Goal: Task Accomplishment & Management: Use online tool/utility

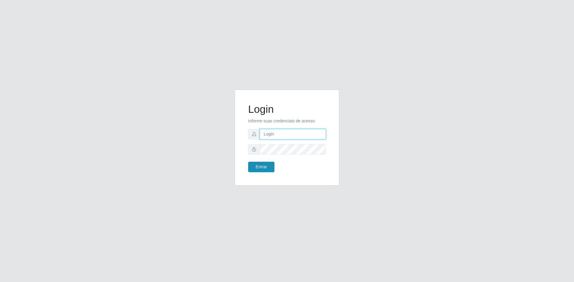
type input "[EMAIL_ADDRESS][DOMAIN_NAME]"
click at [259, 162] on button "Entrar" at bounding box center [261, 167] width 26 height 10
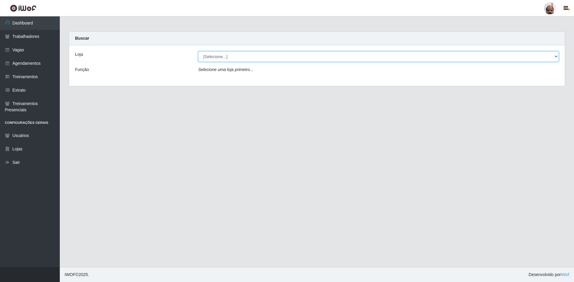
click at [292, 56] on select "[Selecione...] Mar Vermelho - Loja 05" at bounding box center [378, 56] width 360 height 10
select select "252"
click at [198, 51] on select "[Selecione...] Mar Vermelho - Loja 05" at bounding box center [378, 56] width 360 height 10
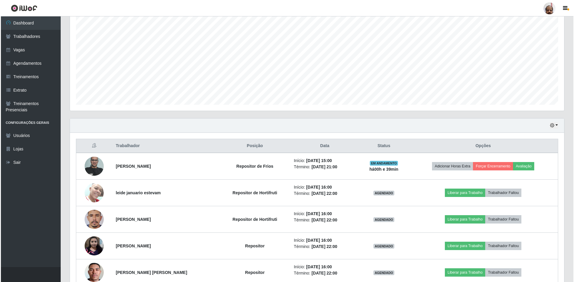
scroll to position [119, 0]
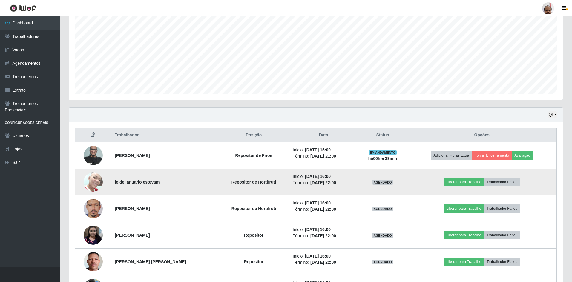
click at [91, 180] on img at bounding box center [93, 181] width 19 height 25
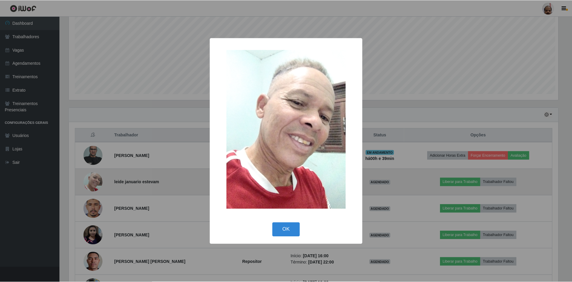
scroll to position [124, 491]
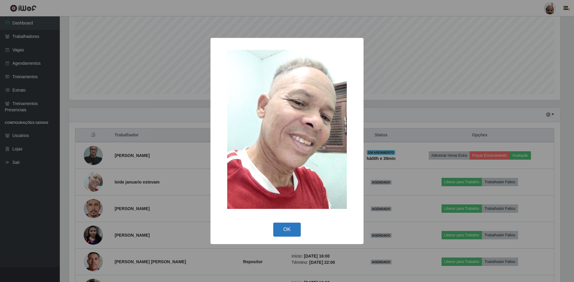
click at [284, 234] on button "OK" at bounding box center [287, 230] width 28 height 14
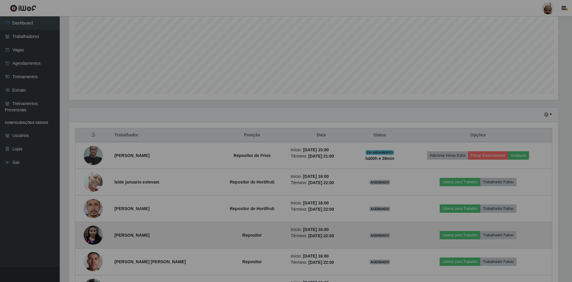
scroll to position [124, 494]
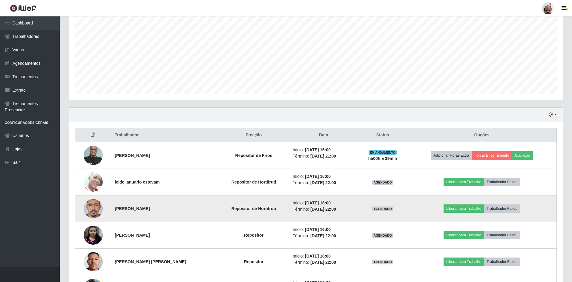
click at [92, 207] on img at bounding box center [93, 209] width 19 height 42
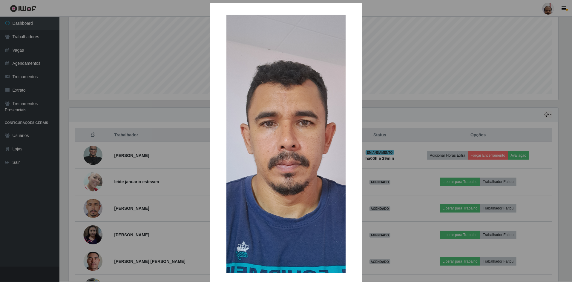
scroll to position [29, 0]
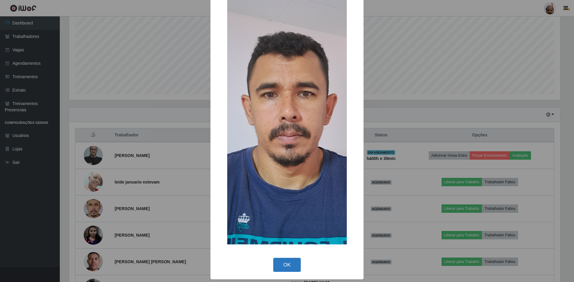
click at [285, 265] on button "OK" at bounding box center [287, 265] width 28 height 14
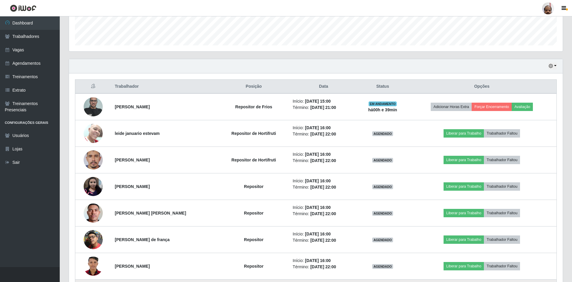
scroll to position [179, 0]
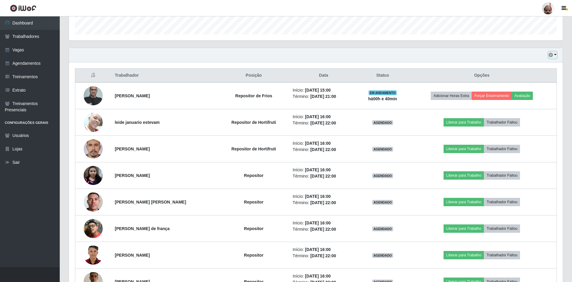
click at [550, 55] on icon "button" at bounding box center [551, 55] width 4 height 4
click at [523, 76] on button "1 dia" at bounding box center [532, 78] width 47 height 13
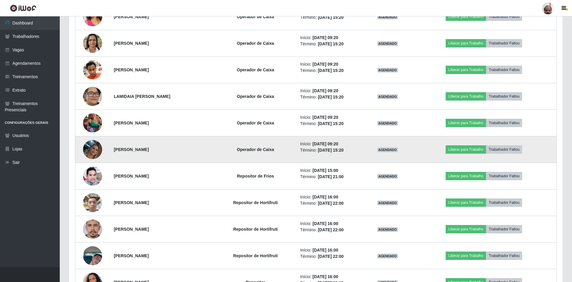
scroll to position [1284, 0]
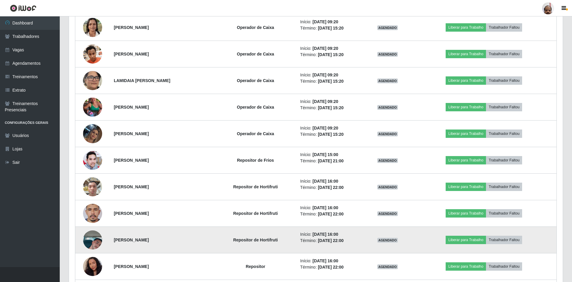
click at [94, 241] on img at bounding box center [92, 240] width 19 height 34
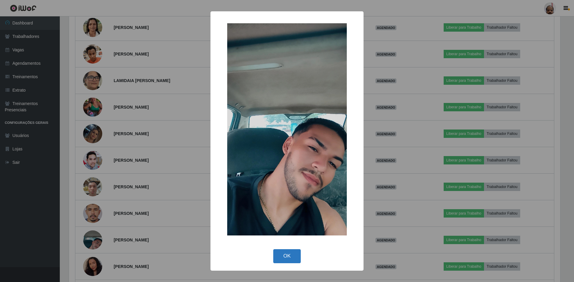
click at [280, 255] on button "OK" at bounding box center [287, 256] width 28 height 14
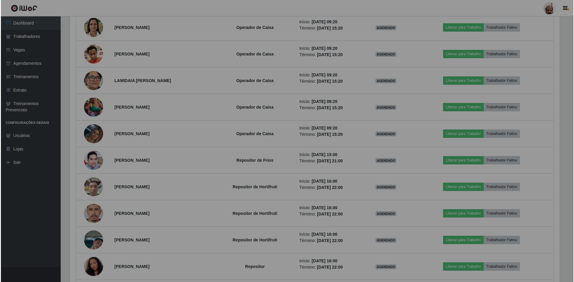
scroll to position [124, 494]
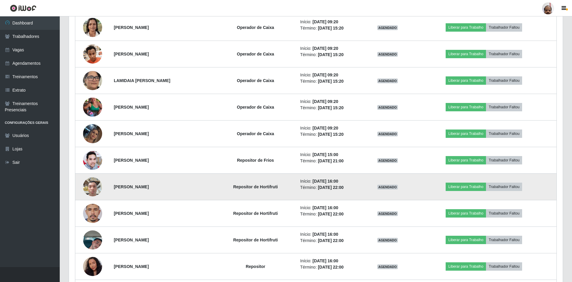
click at [98, 190] on img at bounding box center [92, 186] width 19 height 25
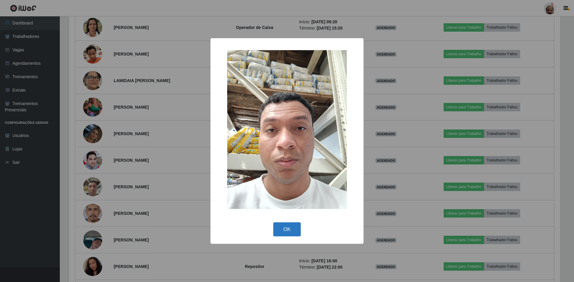
click at [288, 230] on button "OK" at bounding box center [287, 230] width 28 height 14
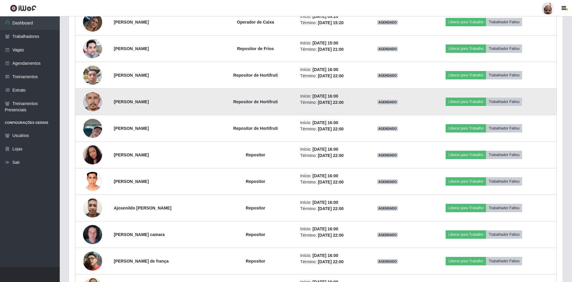
scroll to position [1404, 0]
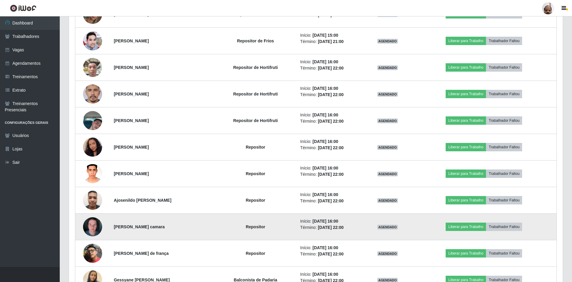
click at [86, 226] on img at bounding box center [92, 226] width 19 height 25
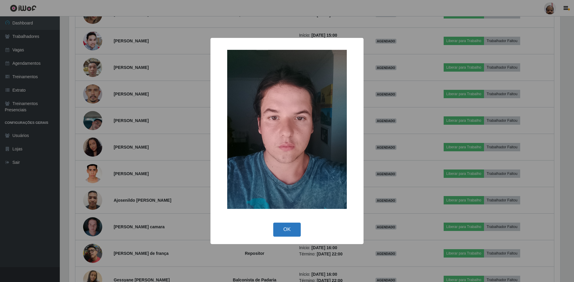
click at [288, 230] on button "OK" at bounding box center [287, 230] width 28 height 14
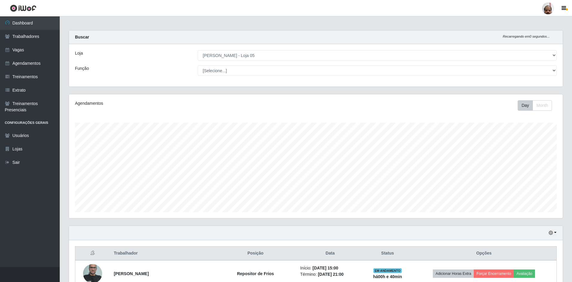
scroll to position [0, 0]
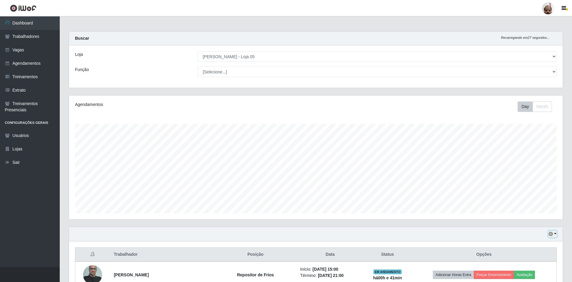
click at [551, 234] on icon "button" at bounding box center [551, 234] width 4 height 4
click at [524, 177] on button "Hoje" at bounding box center [532, 174] width 47 height 13
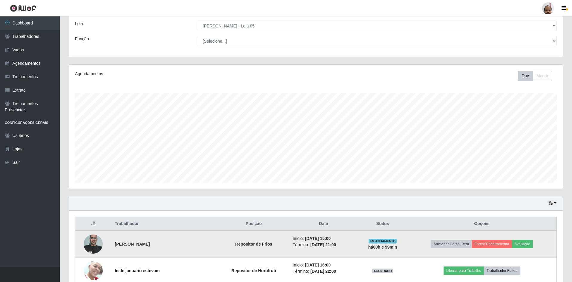
scroll to position [60, 0]
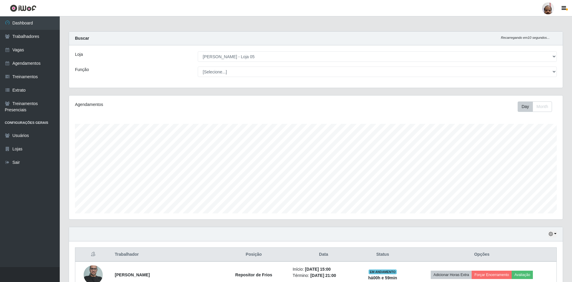
select select "252"
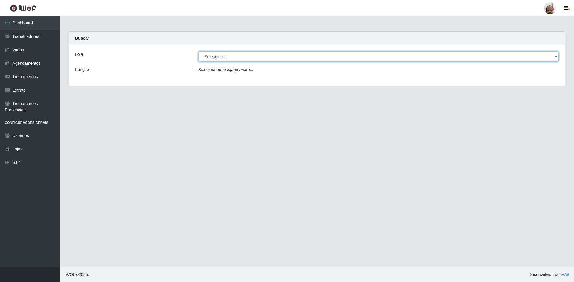
click at [220, 56] on select "[Selecione...] Mar Vermelho - Loja 05" at bounding box center [378, 56] width 360 height 10
select select "252"
click at [198, 51] on select "[Selecione...] Mar Vermelho - Loja 05" at bounding box center [378, 56] width 360 height 10
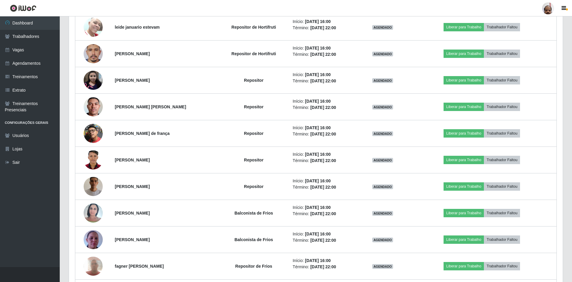
scroll to position [274, 0]
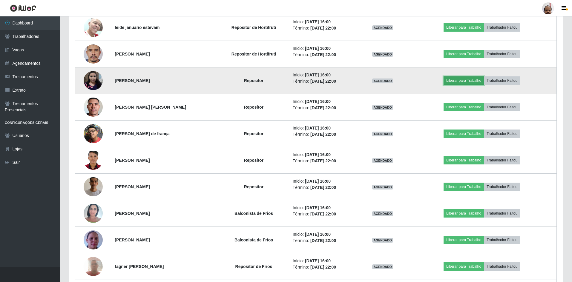
click at [462, 82] on button "Liberar para Trabalho" at bounding box center [464, 80] width 40 height 8
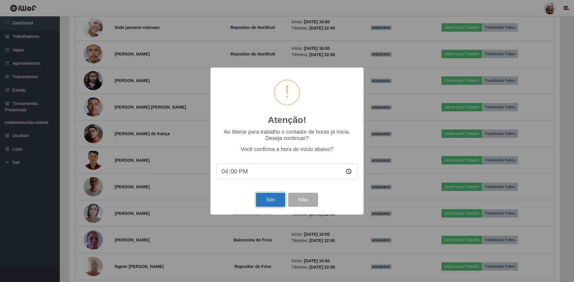
click at [269, 199] on button "Sim" at bounding box center [270, 200] width 29 height 14
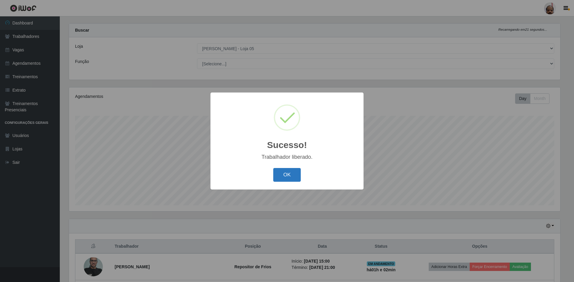
click at [285, 176] on button "OK" at bounding box center [287, 175] width 28 height 14
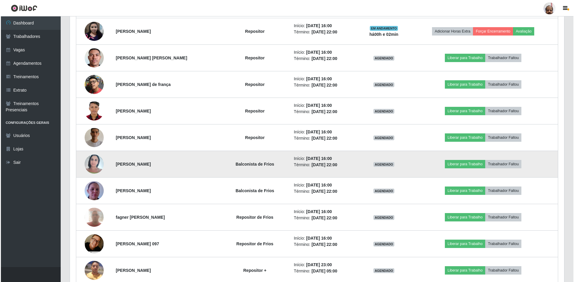
scroll to position [337, 0]
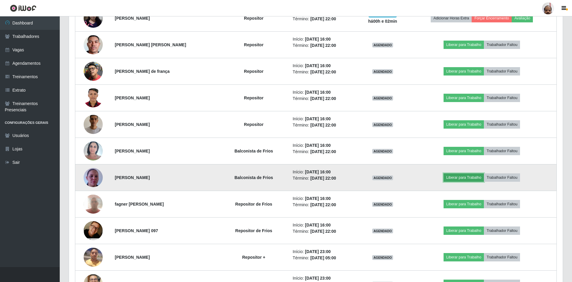
click at [453, 180] on button "Liberar para Trabalho" at bounding box center [464, 178] width 40 height 8
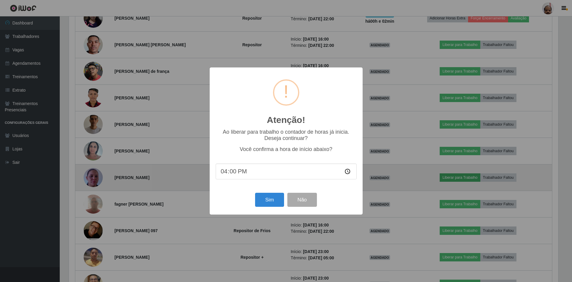
scroll to position [124, 491]
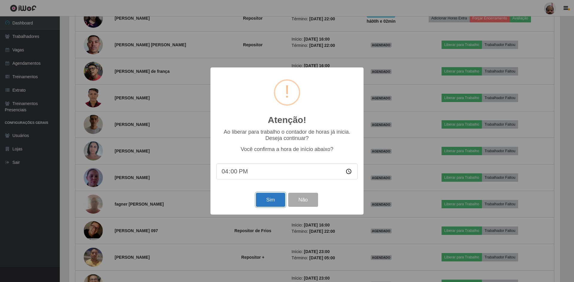
click at [272, 200] on button "Sim" at bounding box center [270, 200] width 29 height 14
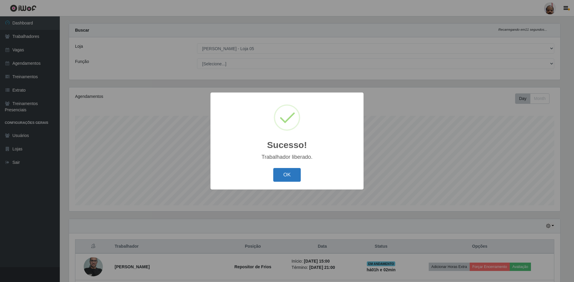
click at [282, 174] on button "OK" at bounding box center [287, 175] width 28 height 14
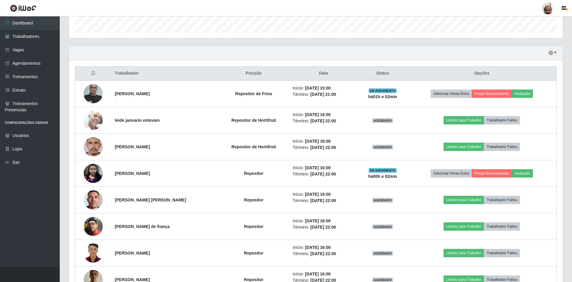
scroll to position [0, 0]
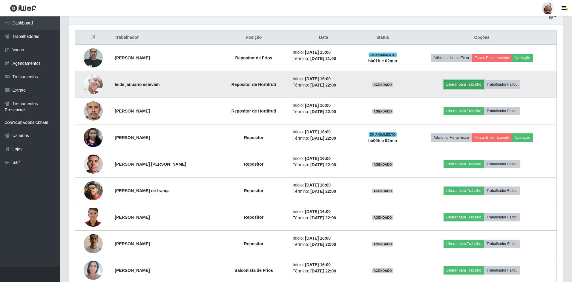
click at [458, 84] on button "Liberar para Trabalho" at bounding box center [464, 84] width 40 height 8
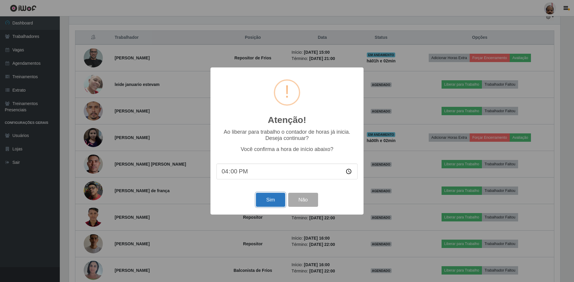
click at [271, 202] on button "Sim" at bounding box center [270, 200] width 29 height 14
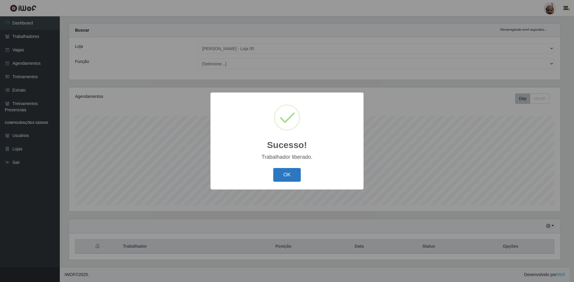
click at [285, 174] on button "OK" at bounding box center [287, 175] width 28 height 14
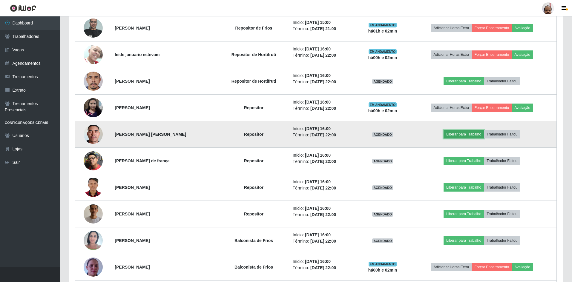
click at [461, 135] on button "Liberar para Trabalho" at bounding box center [464, 134] width 40 height 8
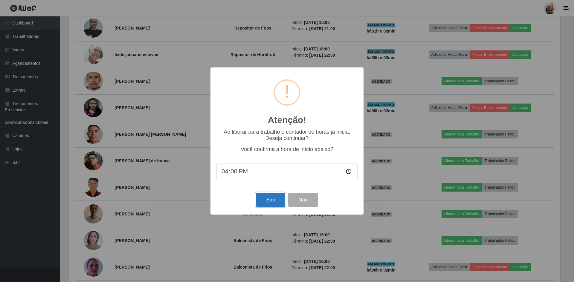
click at [266, 201] on button "Sim" at bounding box center [270, 200] width 29 height 14
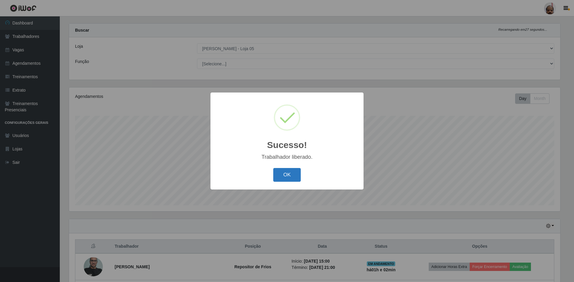
click at [288, 176] on button "OK" at bounding box center [287, 175] width 28 height 14
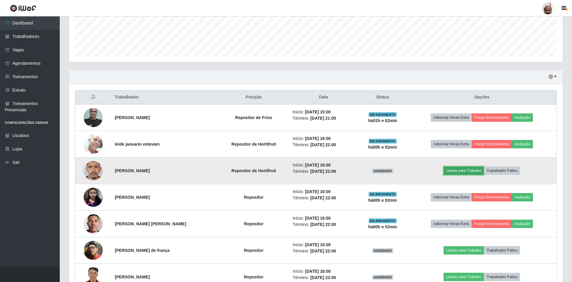
click at [463, 170] on button "Liberar para Trabalho" at bounding box center [464, 171] width 40 height 8
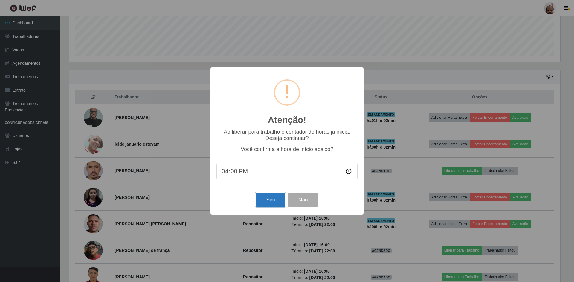
click at [267, 200] on button "Sim" at bounding box center [270, 200] width 29 height 14
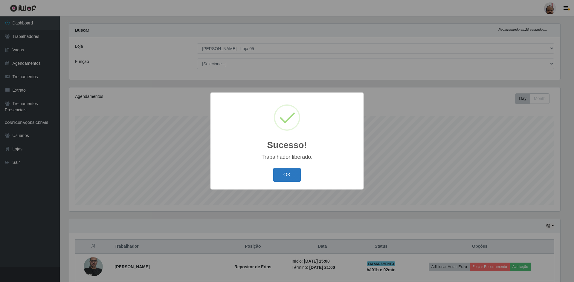
click at [285, 175] on button "OK" at bounding box center [287, 175] width 28 height 14
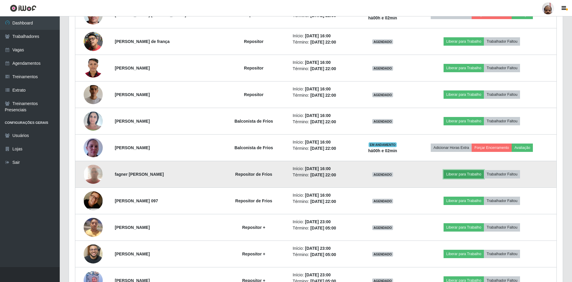
click at [459, 176] on button "Liberar para Trabalho" at bounding box center [464, 174] width 40 height 8
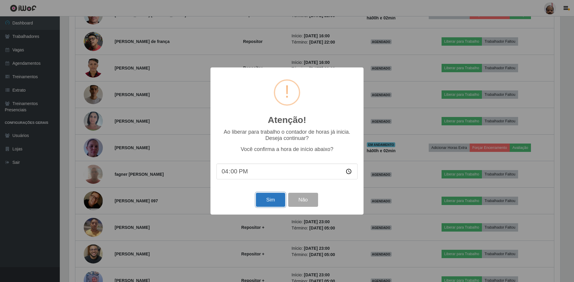
click at [272, 205] on button "Sim" at bounding box center [270, 200] width 29 height 14
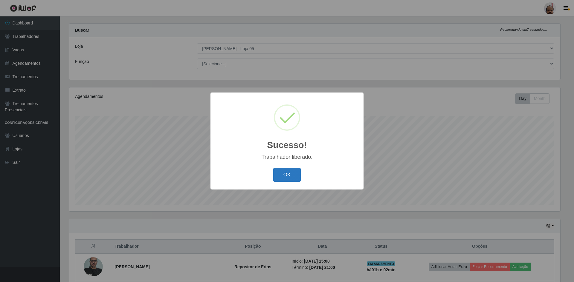
click at [283, 177] on button "OK" at bounding box center [287, 175] width 28 height 14
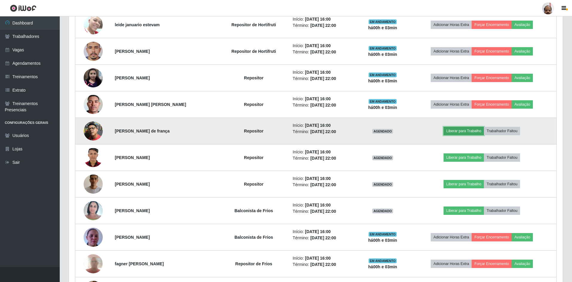
click at [463, 130] on button "Liberar para Trabalho" at bounding box center [464, 131] width 40 height 8
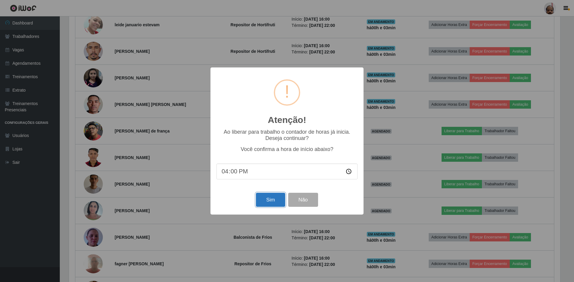
click at [264, 202] on button "Sim" at bounding box center [270, 200] width 29 height 14
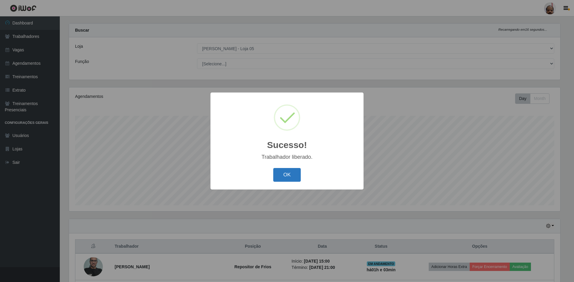
click at [295, 175] on button "OK" at bounding box center [287, 175] width 28 height 14
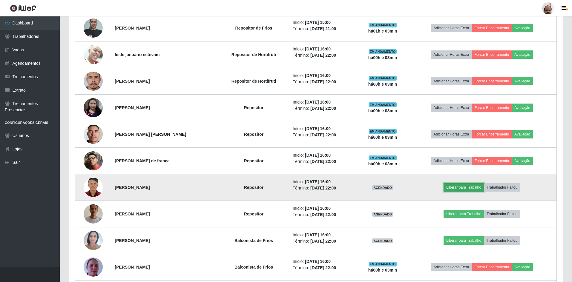
click at [468, 187] on button "Liberar para Trabalho" at bounding box center [464, 187] width 40 height 8
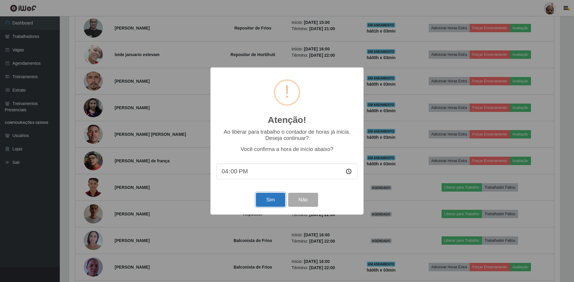
click at [270, 200] on button "Sim" at bounding box center [270, 200] width 29 height 14
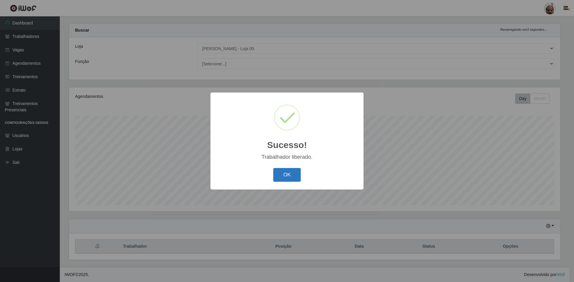
click at [291, 173] on button "OK" at bounding box center [287, 175] width 28 height 14
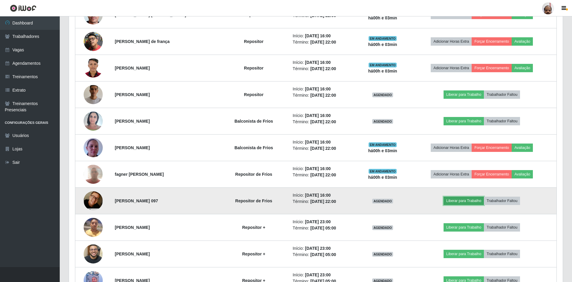
click at [458, 202] on button "Liberar para Trabalho" at bounding box center [464, 201] width 40 height 8
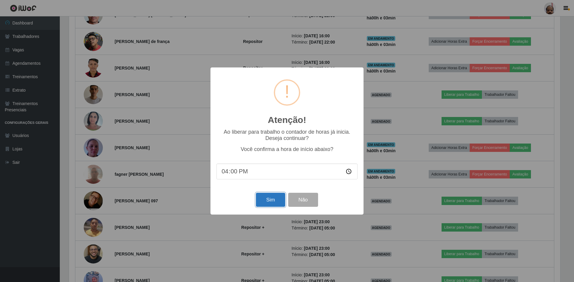
click at [266, 201] on button "Sim" at bounding box center [270, 200] width 29 height 14
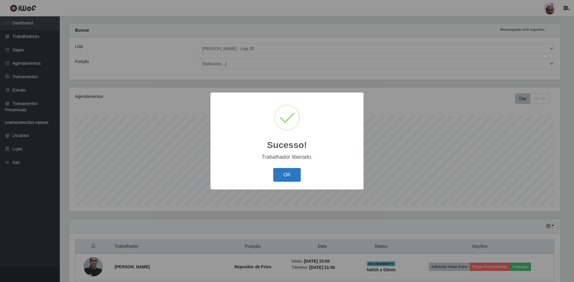
click at [282, 174] on button "OK" at bounding box center [287, 175] width 28 height 14
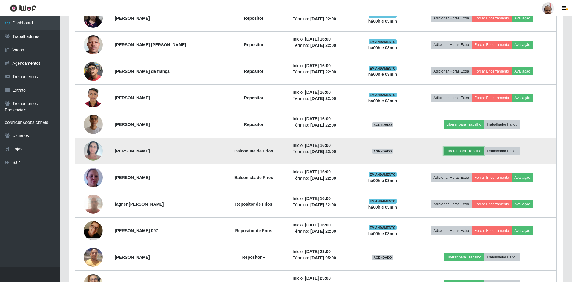
click at [456, 151] on button "Liberar para Trabalho" at bounding box center [464, 151] width 40 height 8
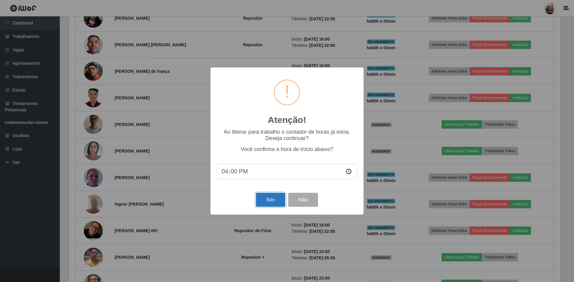
click at [267, 202] on button "Sim" at bounding box center [270, 200] width 29 height 14
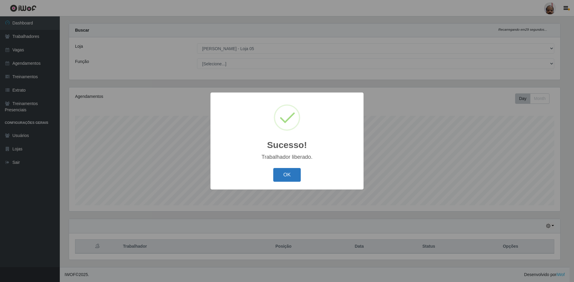
click at [287, 175] on button "OK" at bounding box center [287, 175] width 28 height 14
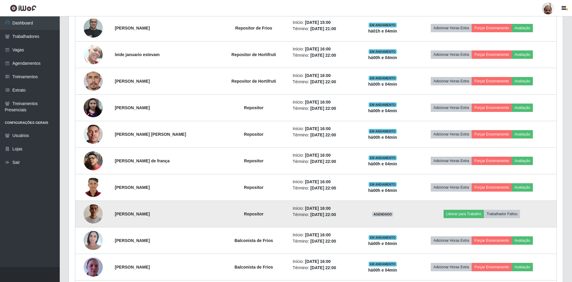
click at [96, 211] on img at bounding box center [93, 214] width 19 height 34
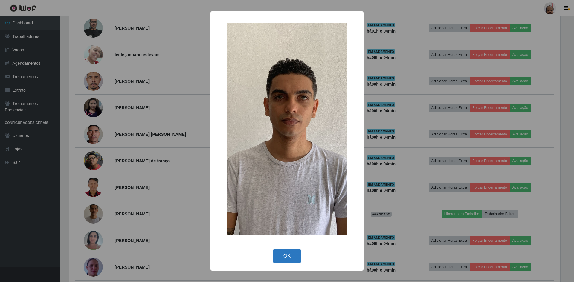
click at [280, 257] on button "OK" at bounding box center [287, 256] width 28 height 14
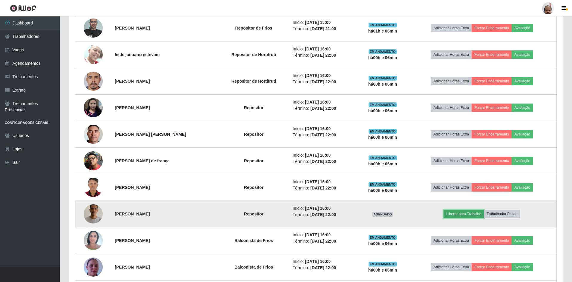
click at [463, 215] on button "Liberar para Trabalho" at bounding box center [464, 214] width 40 height 8
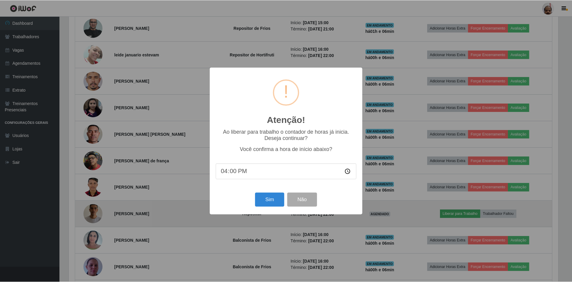
scroll to position [124, 491]
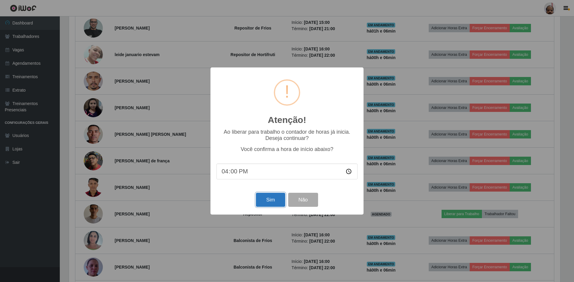
click at [273, 201] on button "Sim" at bounding box center [270, 200] width 29 height 14
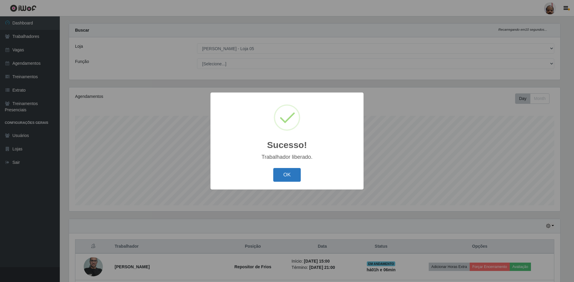
click at [292, 178] on button "OK" at bounding box center [287, 175] width 28 height 14
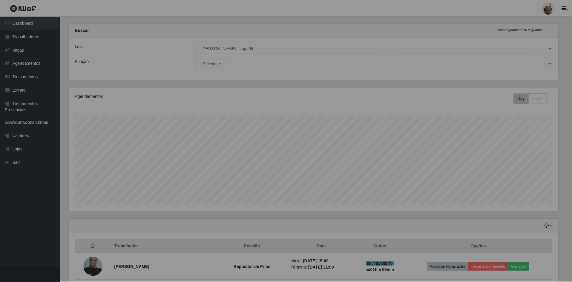
scroll to position [124, 494]
